Goal: Transaction & Acquisition: Purchase product/service

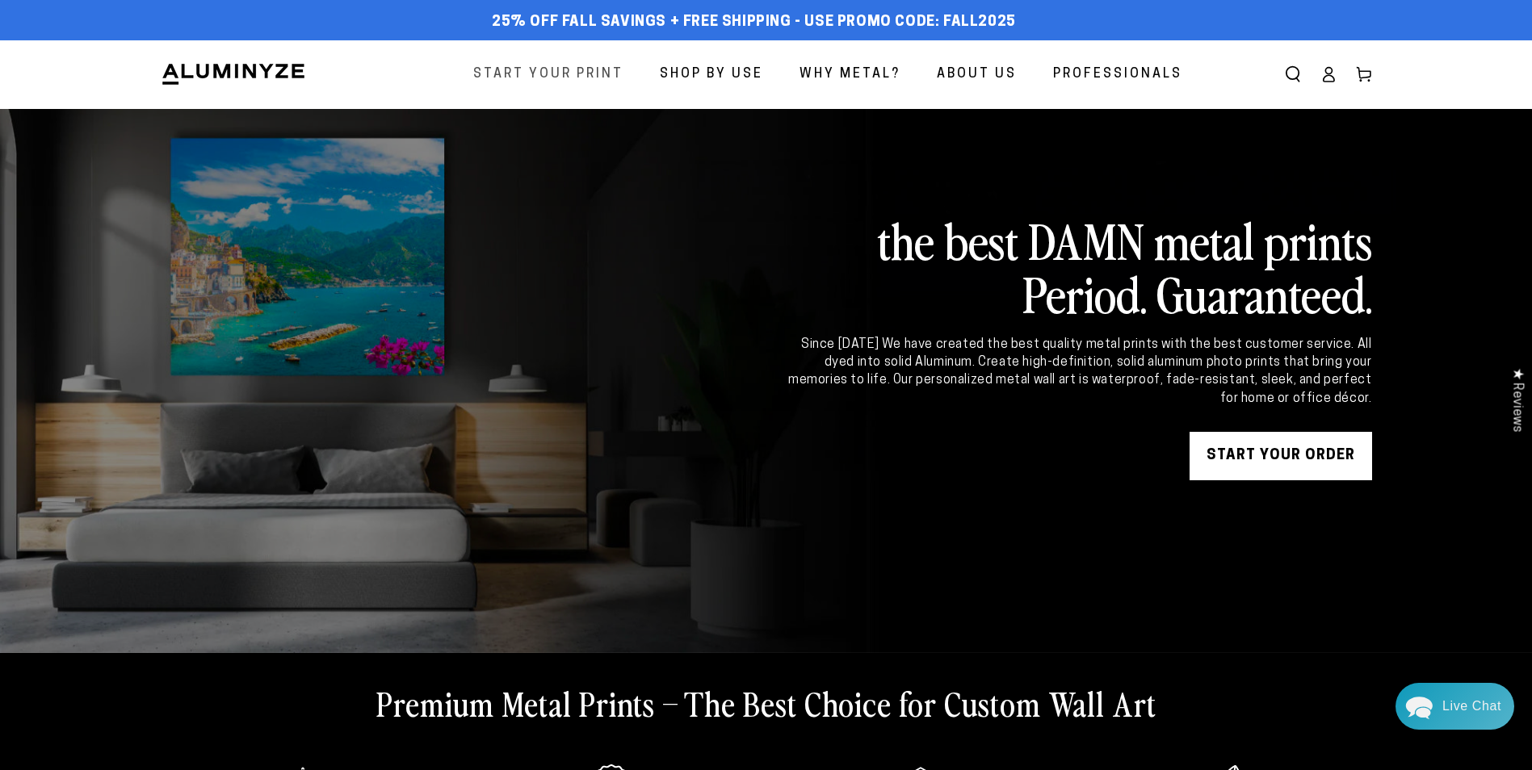
click at [591, 78] on span "Start Your Print" at bounding box center [548, 74] width 150 height 23
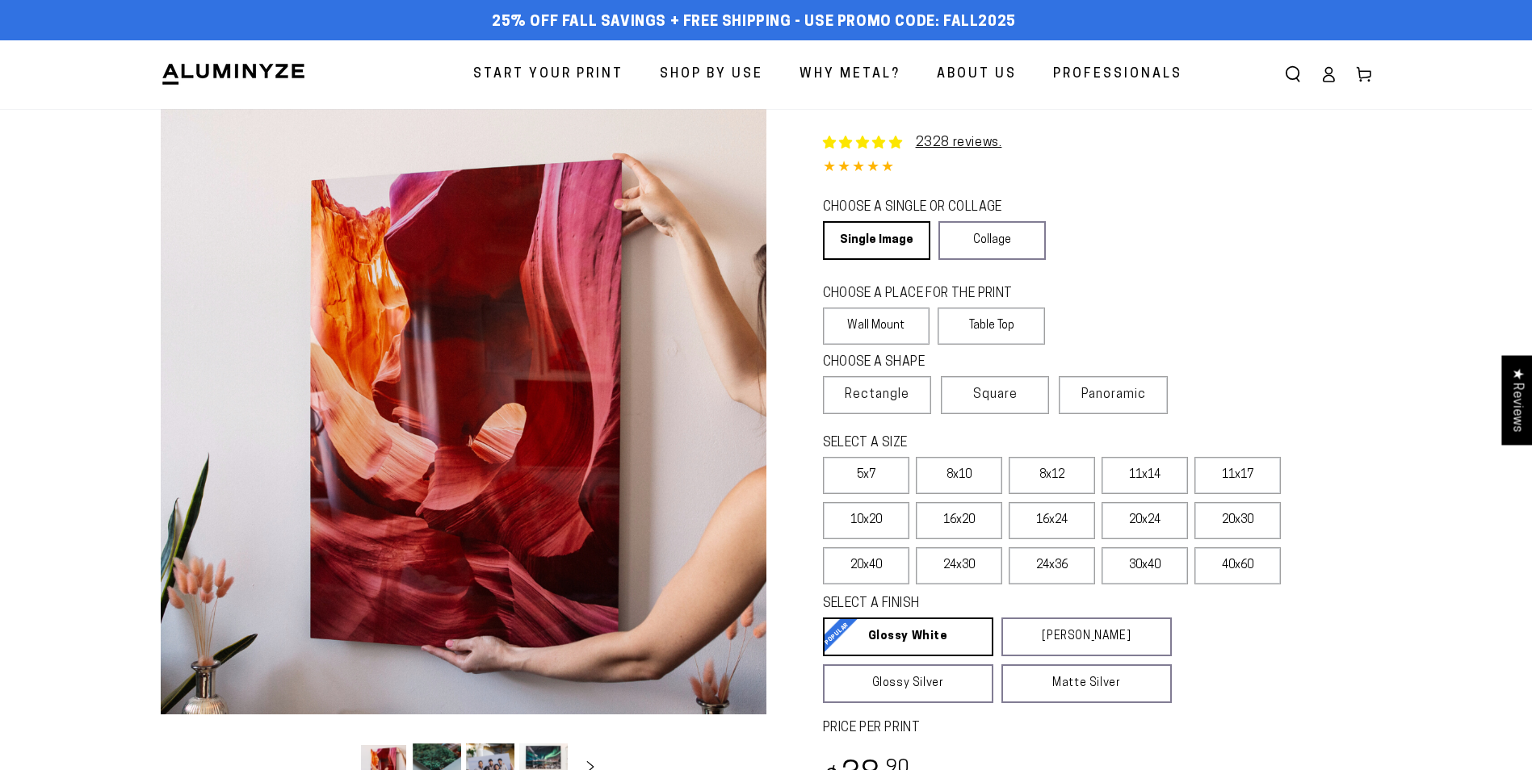
select select "**********"
click at [1248, 565] on label "40x60" at bounding box center [1237, 565] width 86 height 37
click at [1143, 568] on label "30x40" at bounding box center [1144, 565] width 86 height 37
click at [1000, 563] on label "24x30" at bounding box center [959, 565] width 86 height 37
click at [846, 568] on label "20x40" at bounding box center [866, 565] width 86 height 37
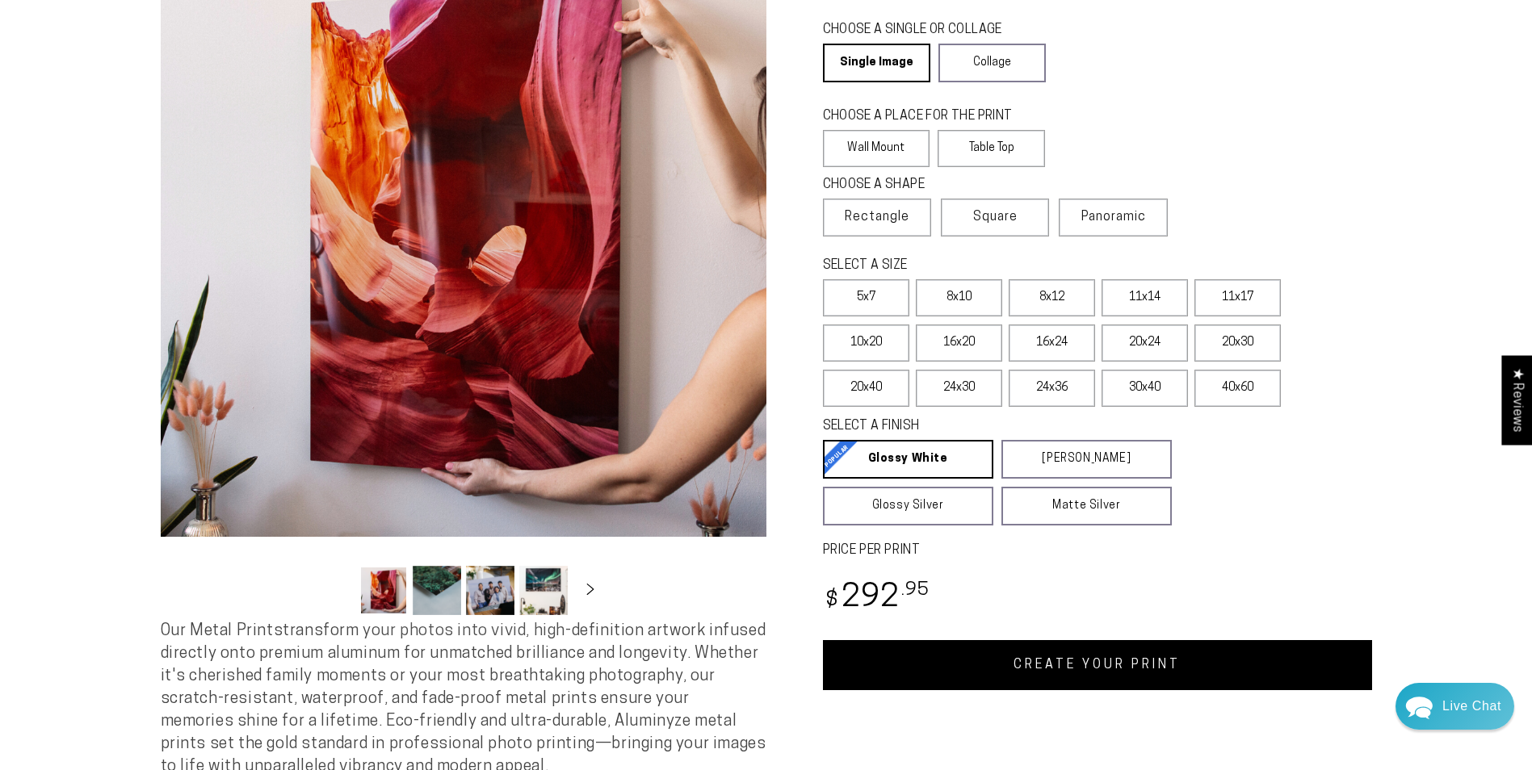
scroll to position [242, 0]
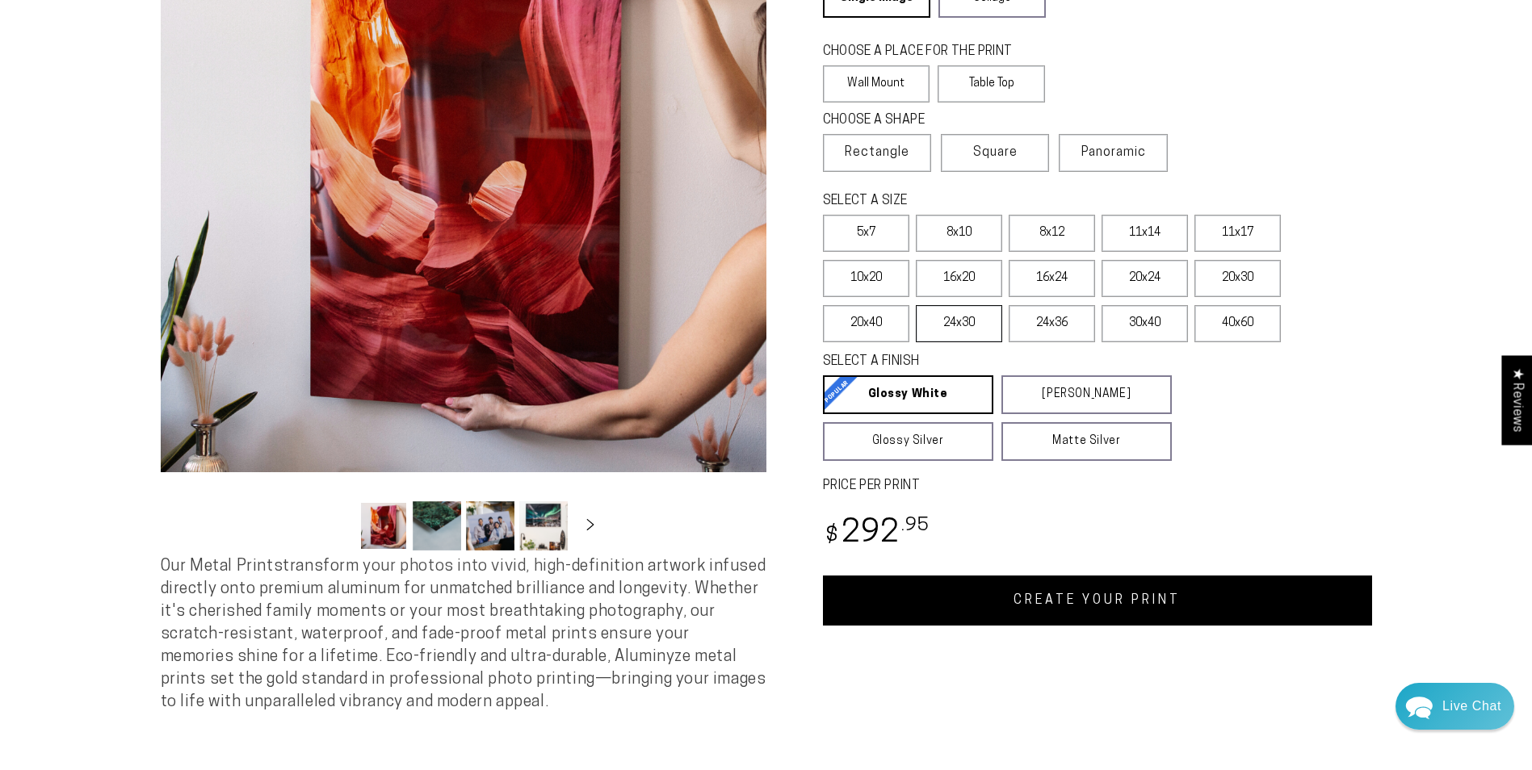
click at [957, 322] on label "24x30" at bounding box center [959, 323] width 86 height 37
click at [1063, 323] on label "24x36" at bounding box center [1052, 323] width 86 height 37
click at [1142, 327] on label "30x40" at bounding box center [1144, 323] width 86 height 37
click at [1227, 324] on label "40x60" at bounding box center [1237, 323] width 86 height 37
click at [1146, 321] on label "30x40" at bounding box center [1144, 323] width 86 height 37
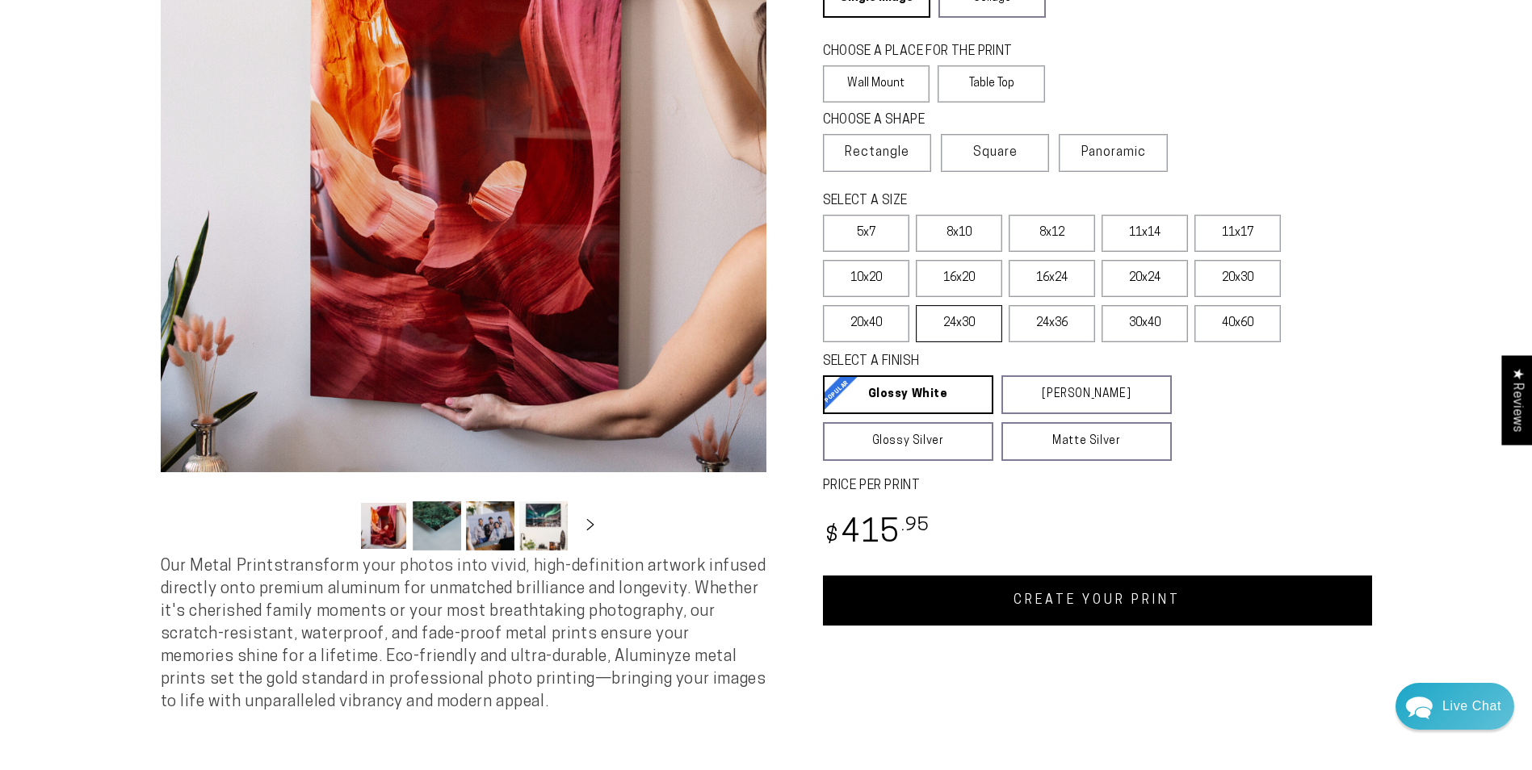
click at [997, 330] on label "24x30" at bounding box center [959, 323] width 86 height 37
click at [879, 330] on label "20x40" at bounding box center [866, 323] width 86 height 37
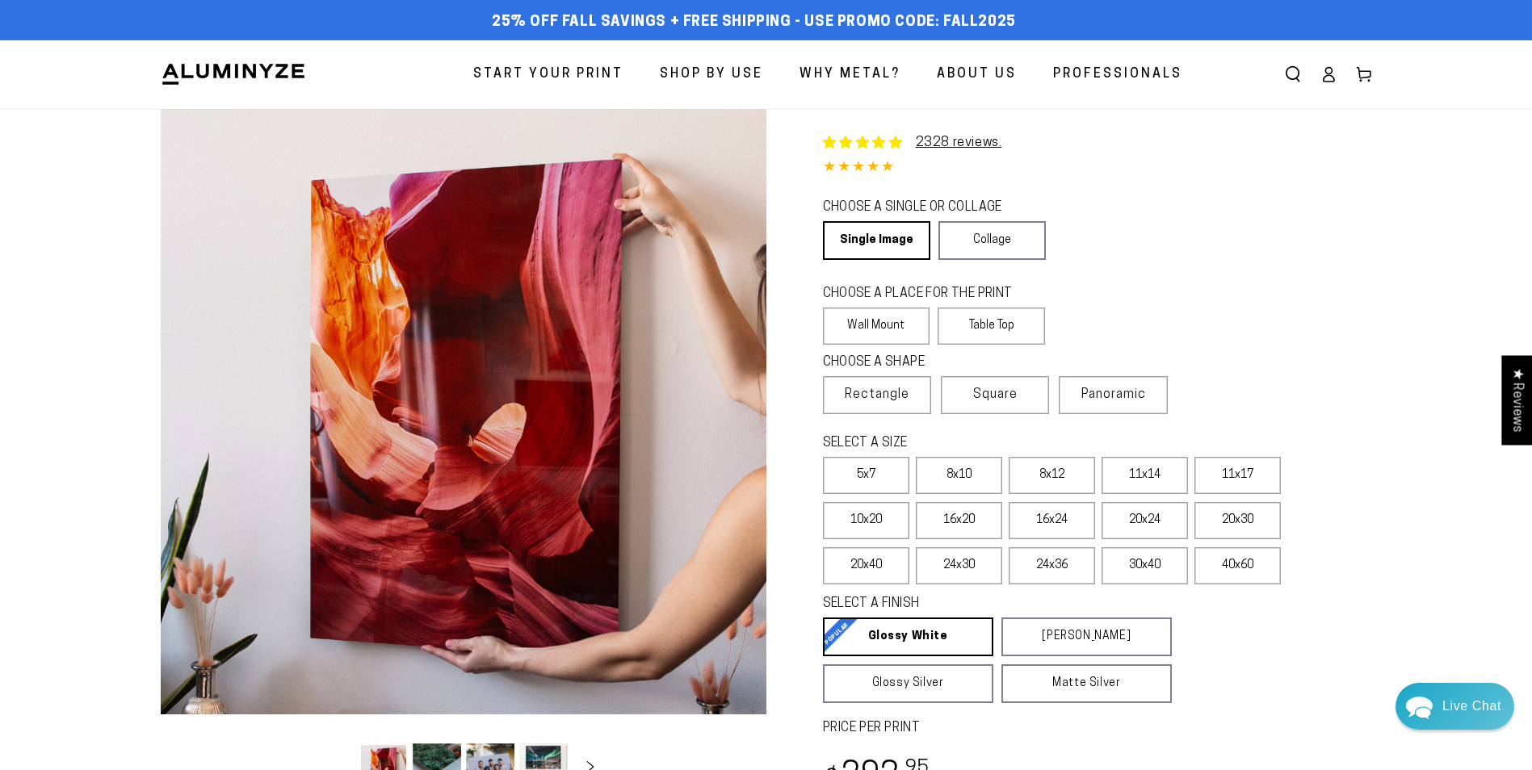
click at [861, 75] on span "Why Metal?" at bounding box center [849, 74] width 101 height 23
